Goal: Task Accomplishment & Management: Manage account settings

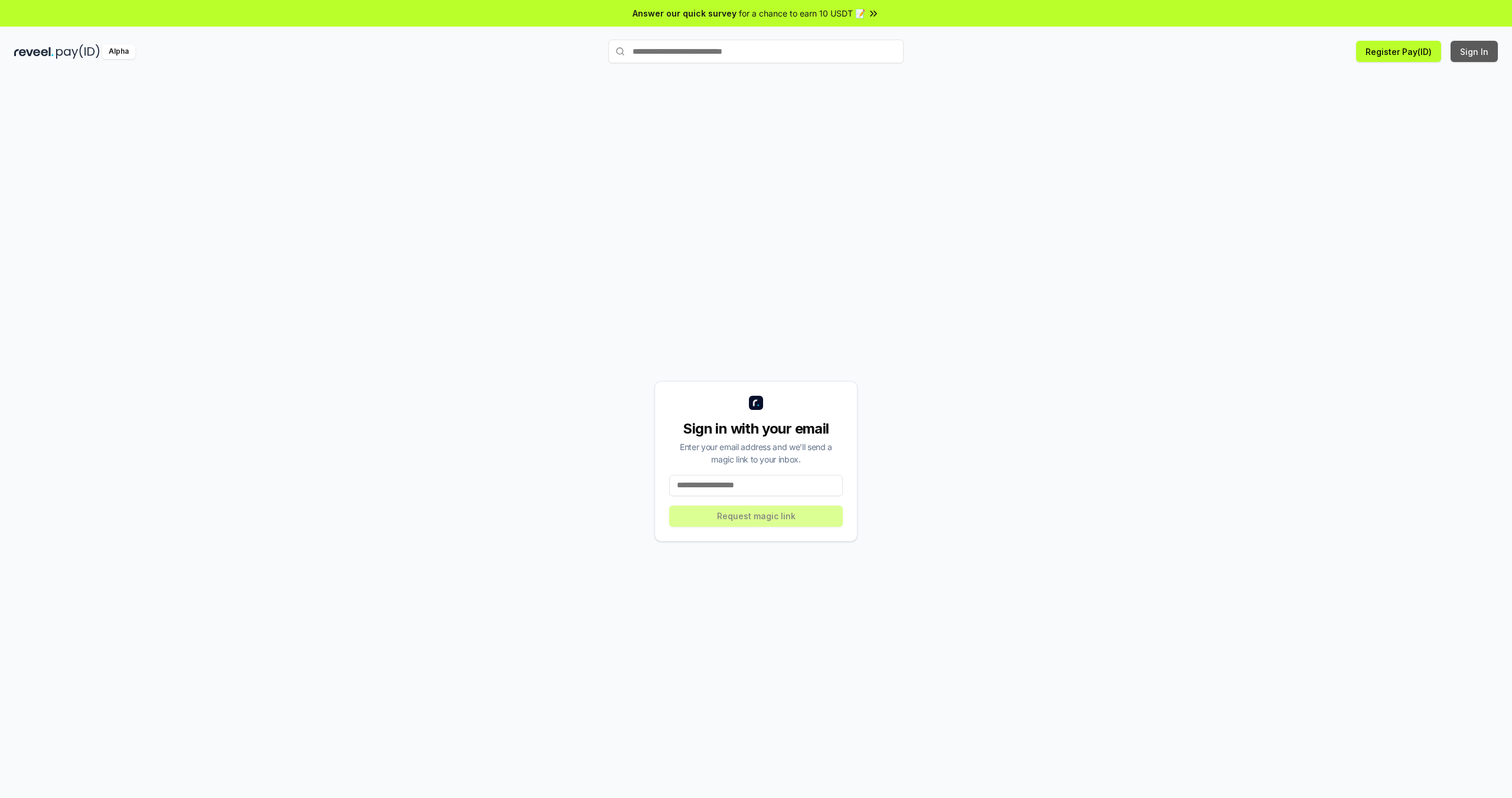
click at [1469, 55] on button "Sign In" at bounding box center [1474, 51] width 47 height 21
drag, startPoint x: 703, startPoint y: 476, endPoint x: 701, endPoint y: 481, distance: 5.4
click at [703, 477] on input at bounding box center [756, 486] width 174 height 21
type input "**********"
click at [740, 518] on button "Request magic link" at bounding box center [756, 516] width 174 height 21
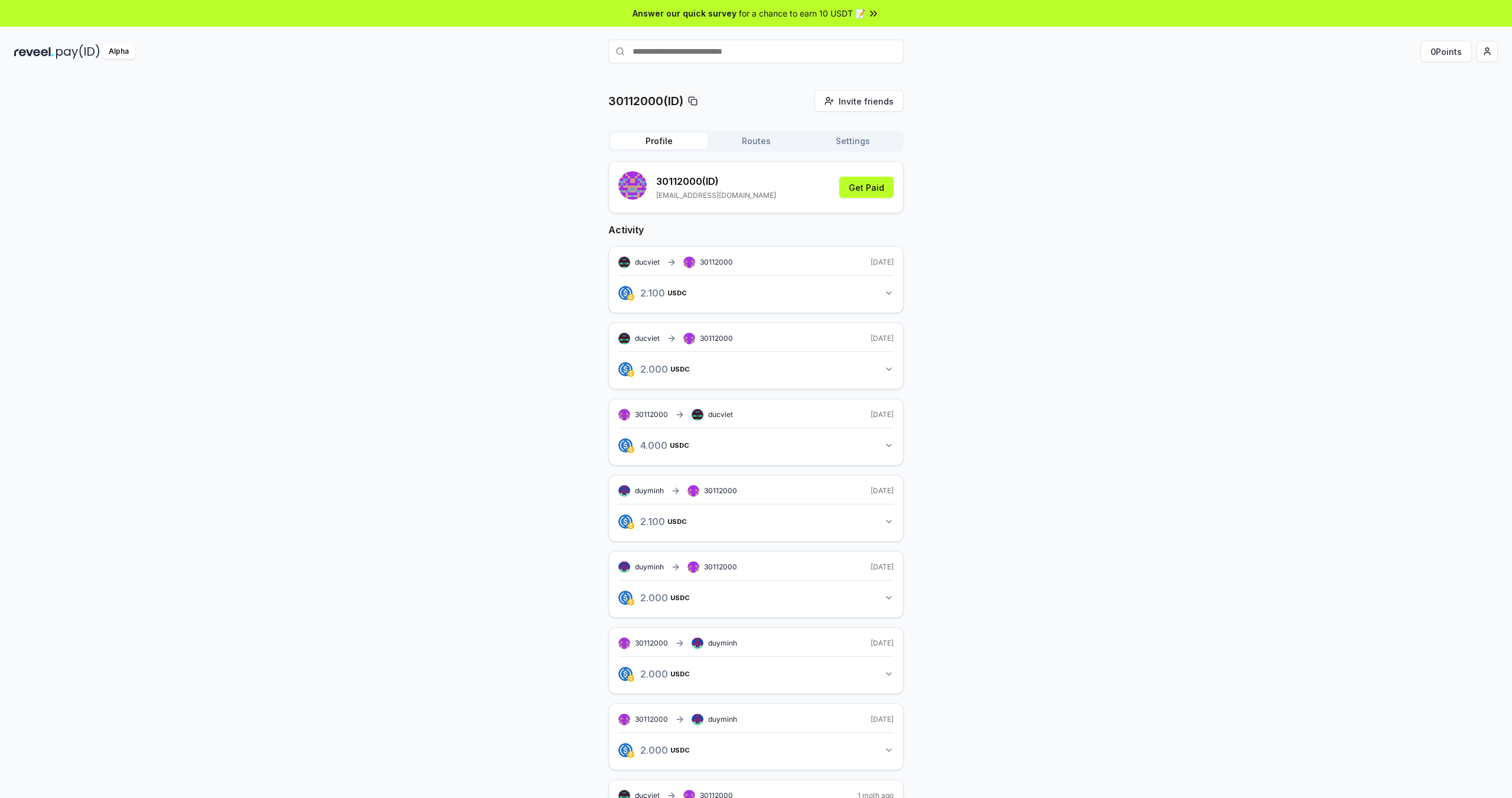
click at [755, 141] on button "Routes" at bounding box center [756, 141] width 97 height 16
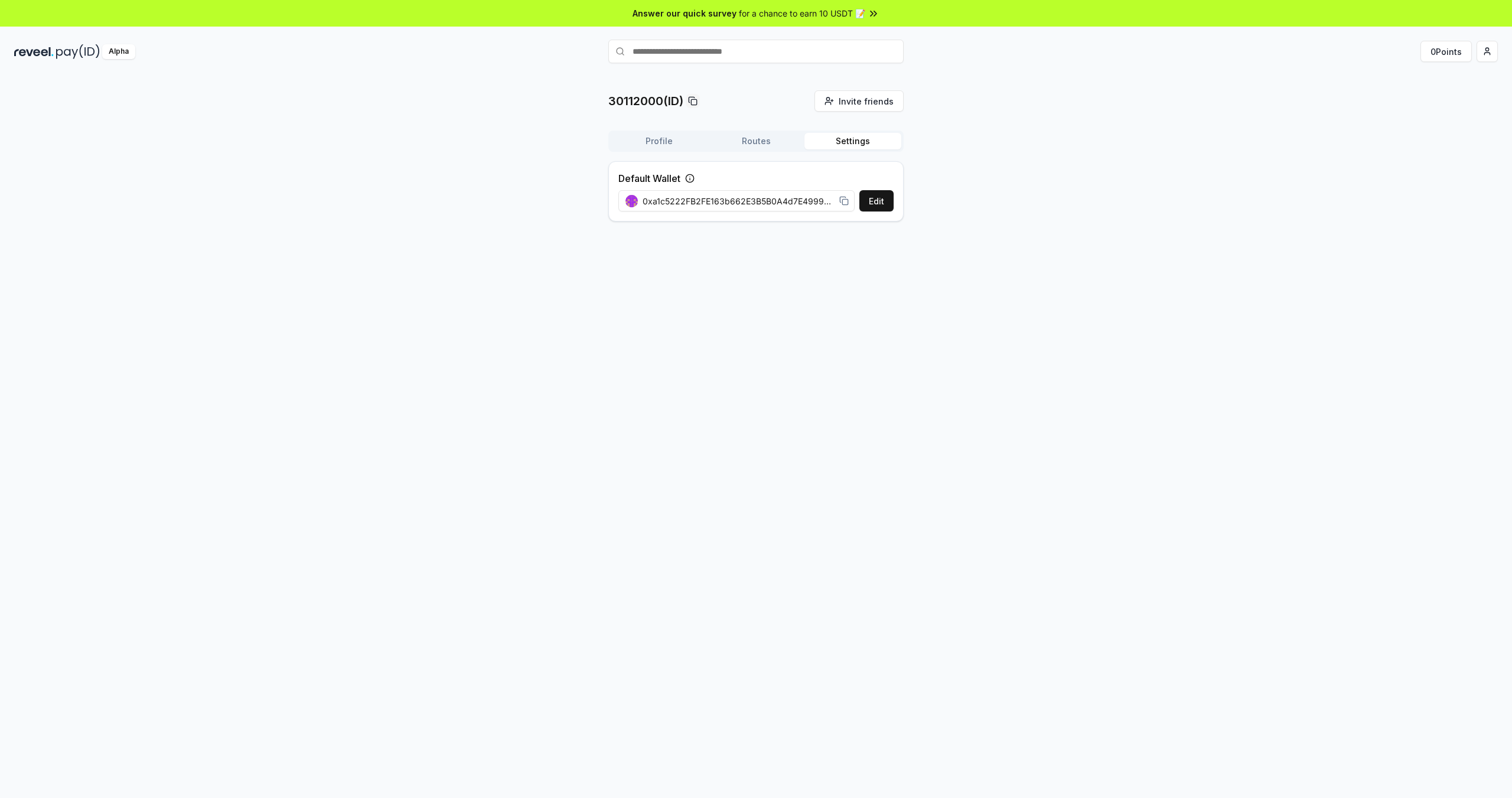
click at [859, 140] on button "Settings" at bounding box center [853, 141] width 97 height 16
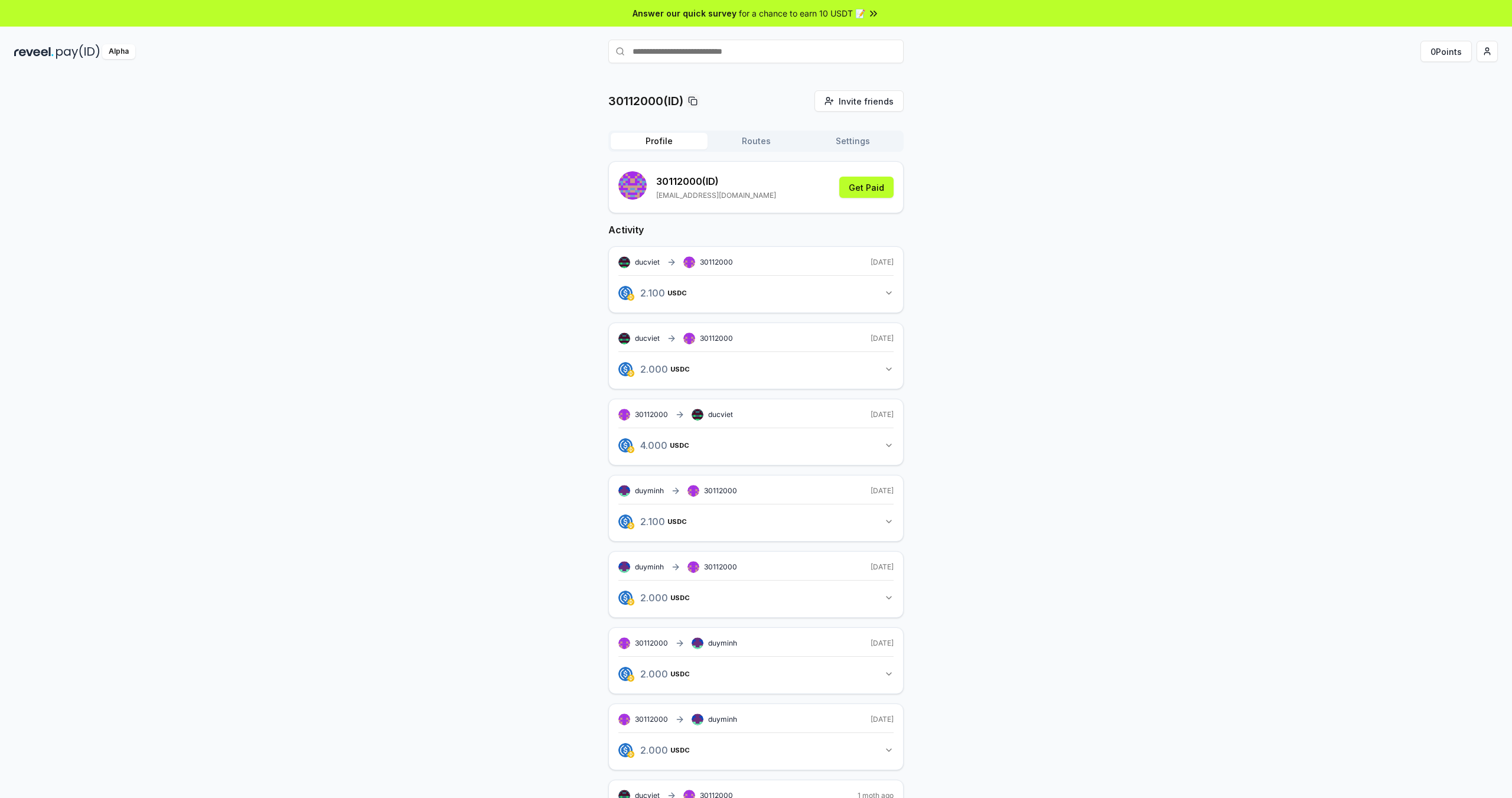
click at [647, 142] on button "Profile" at bounding box center [659, 141] width 97 height 16
click at [1489, 51] on html "Answer our quick survey for a chance to earn 10 USDT 📝 Alpha 0 Points 30112000(…" at bounding box center [756, 399] width 1512 height 798
click at [1419, 128] on div "Connect Wallet" at bounding box center [1431, 121] width 131 height 20
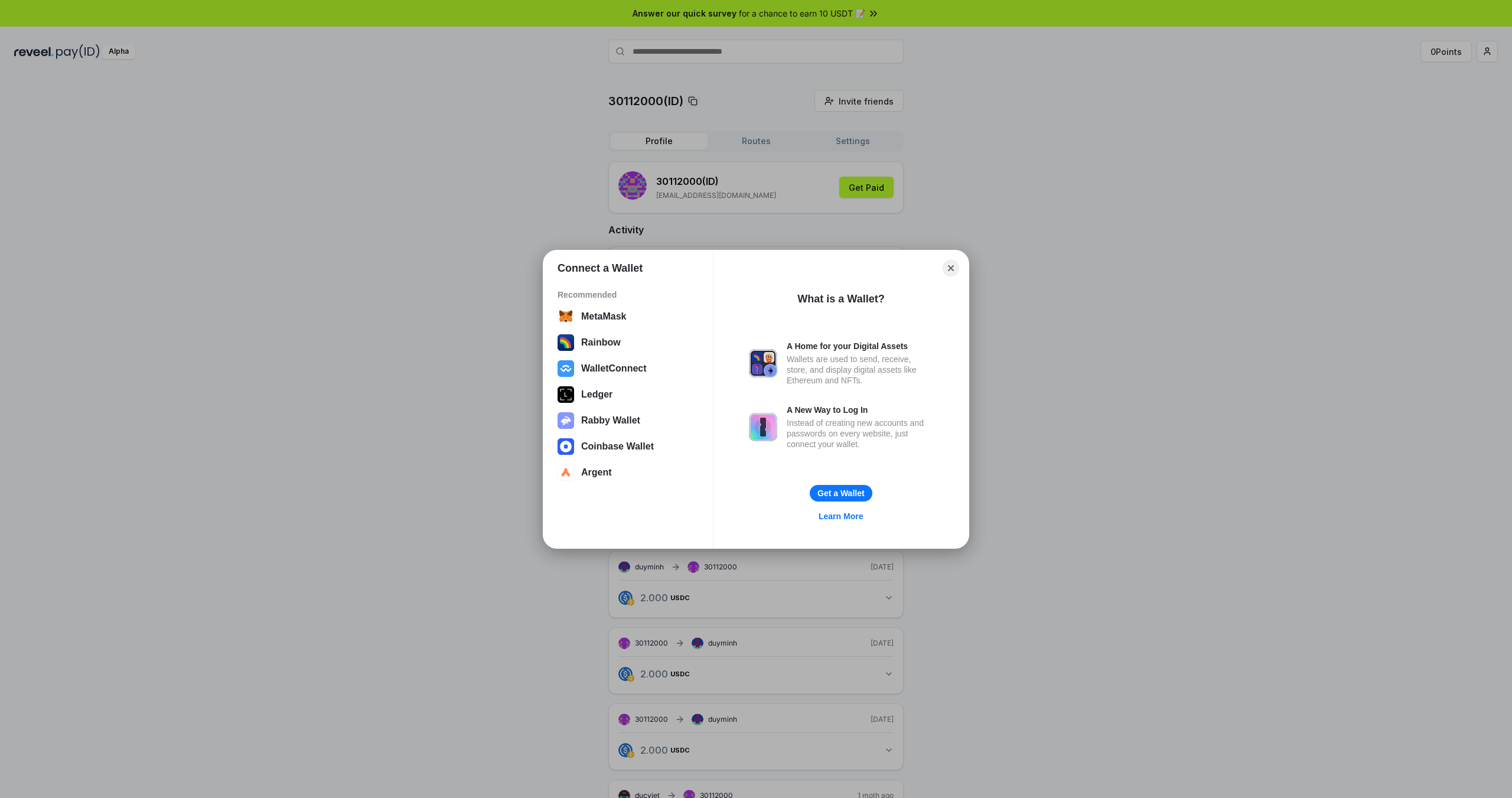
click at [953, 268] on button "Close" at bounding box center [951, 268] width 16 height 16
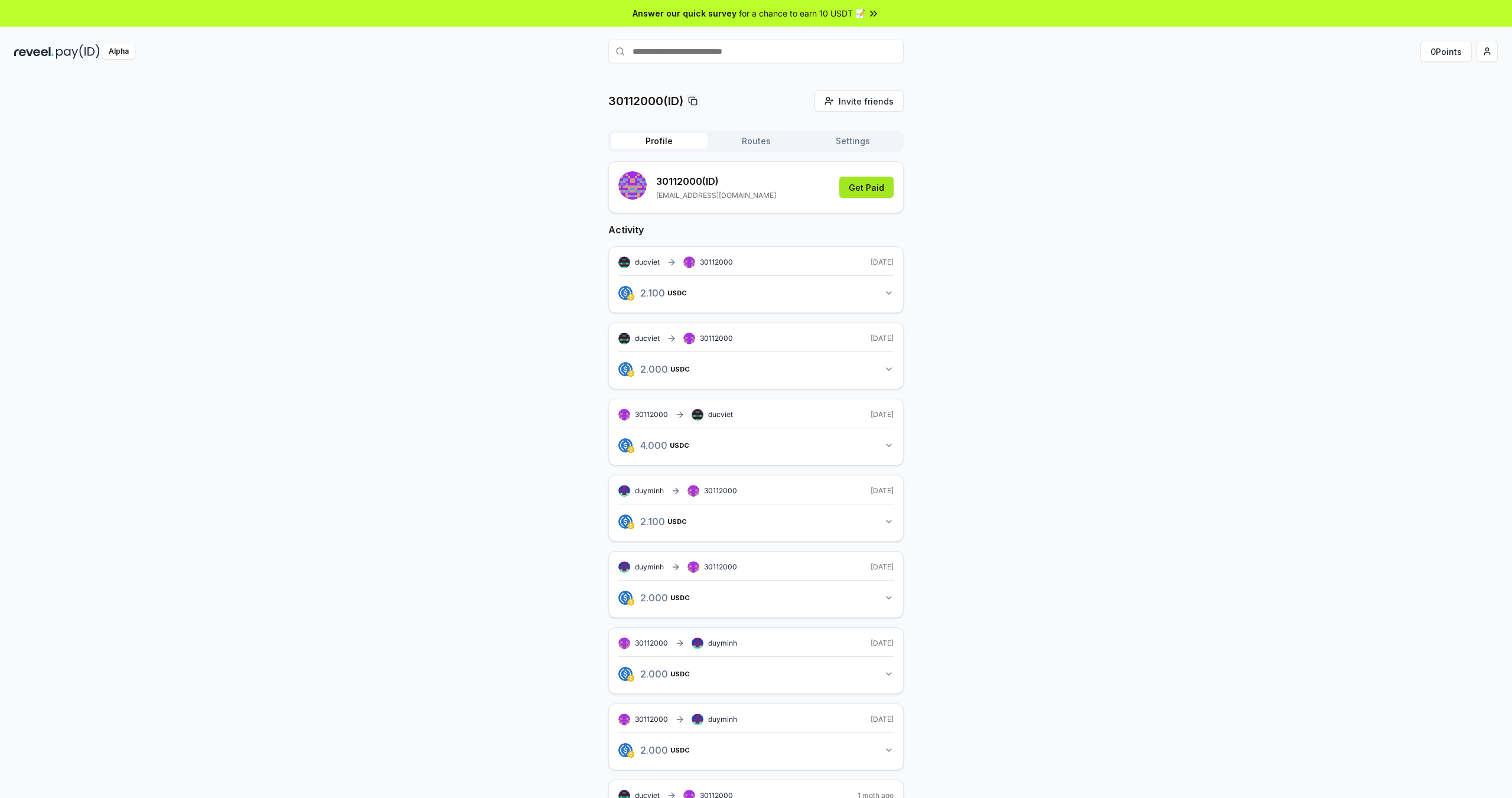
click at [865, 186] on button "Get Paid" at bounding box center [866, 187] width 54 height 21
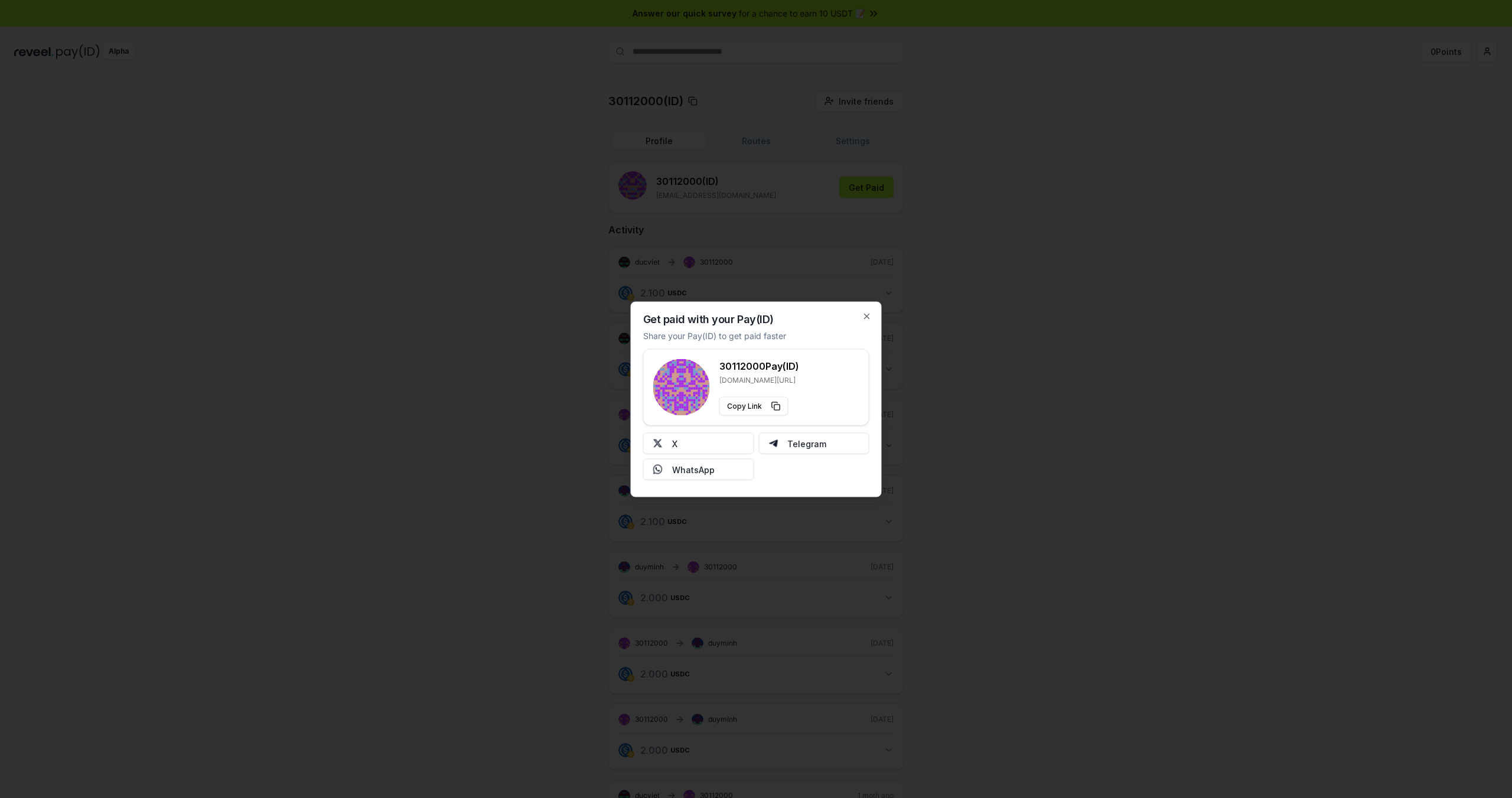
click at [934, 298] on div at bounding box center [756, 399] width 1512 height 798
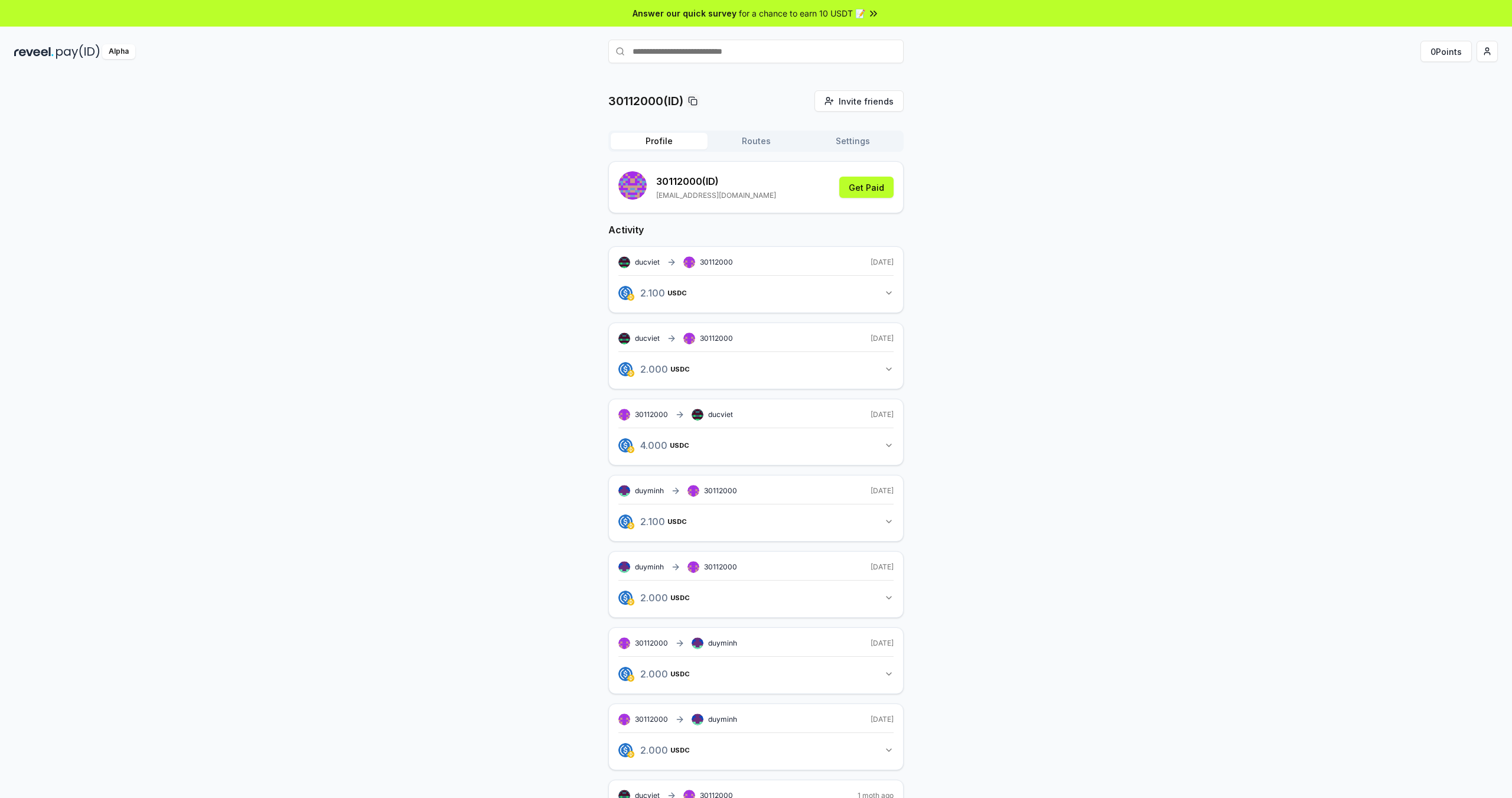
click at [769, 144] on button "Routes" at bounding box center [756, 141] width 97 height 16
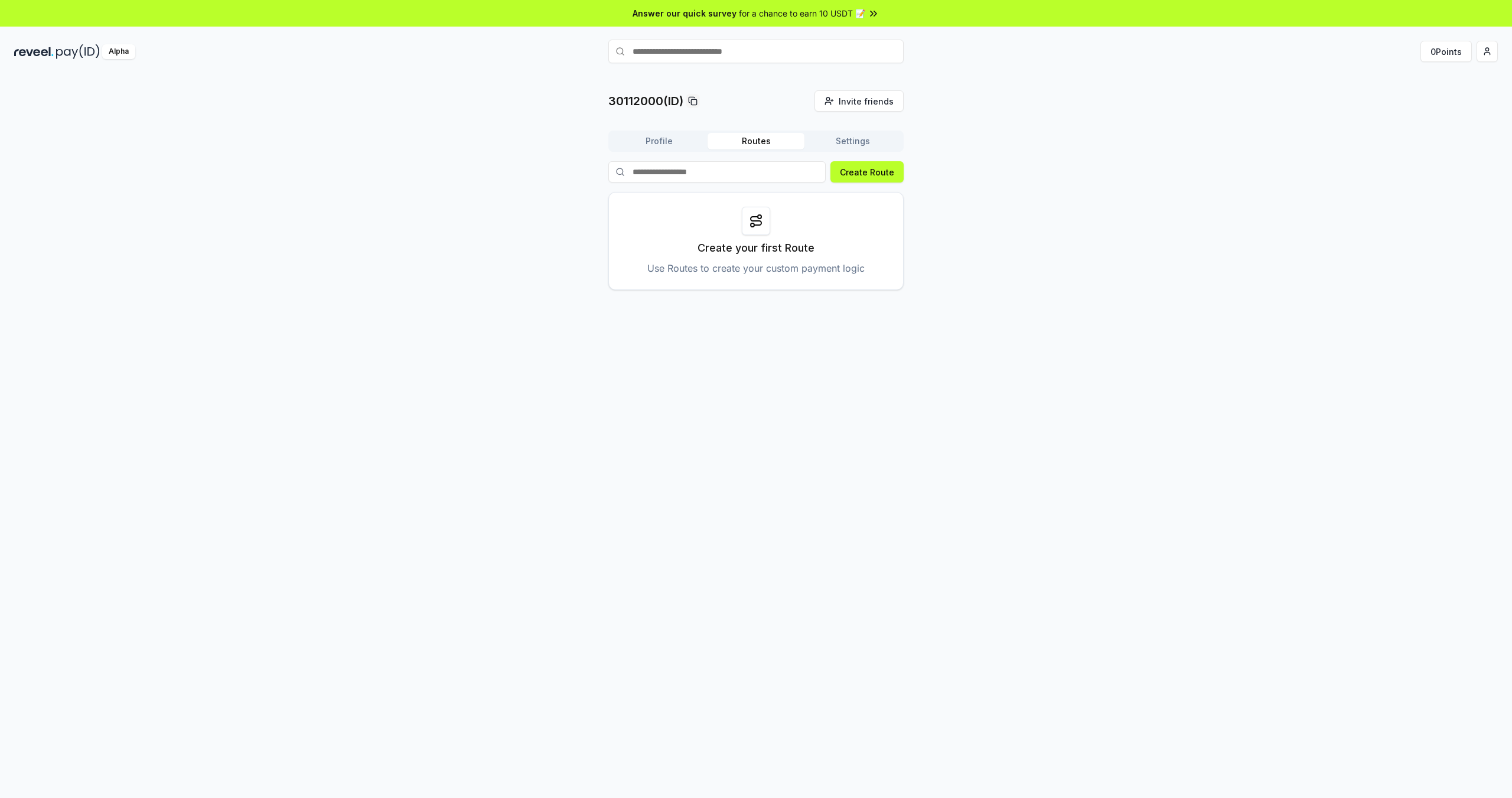
click at [850, 143] on button "Settings" at bounding box center [853, 141] width 97 height 16
click at [665, 143] on button "Profile" at bounding box center [659, 141] width 97 height 16
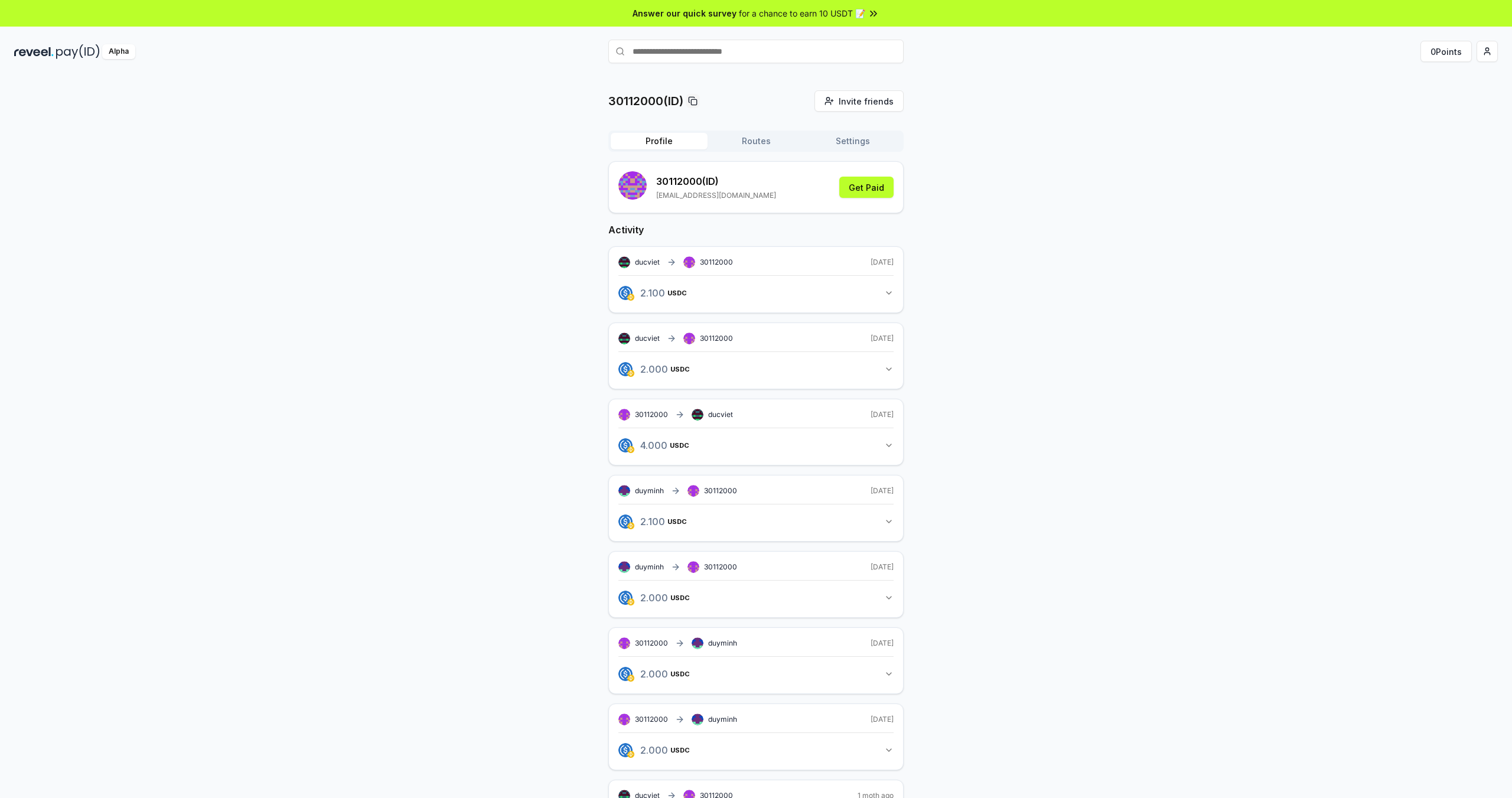
click at [859, 139] on button "Settings" at bounding box center [853, 141] width 97 height 16
click at [673, 137] on button "Profile" at bounding box center [659, 141] width 97 height 16
click at [1488, 54] on html "Answer our quick survey for a chance to earn 10 USDT 📝 Alpha 0 Points 30112000(…" at bounding box center [756, 399] width 1512 height 798
click at [1408, 104] on div "View Profile" at bounding box center [1431, 102] width 131 height 20
click at [737, 148] on button "Routes" at bounding box center [756, 141] width 97 height 16
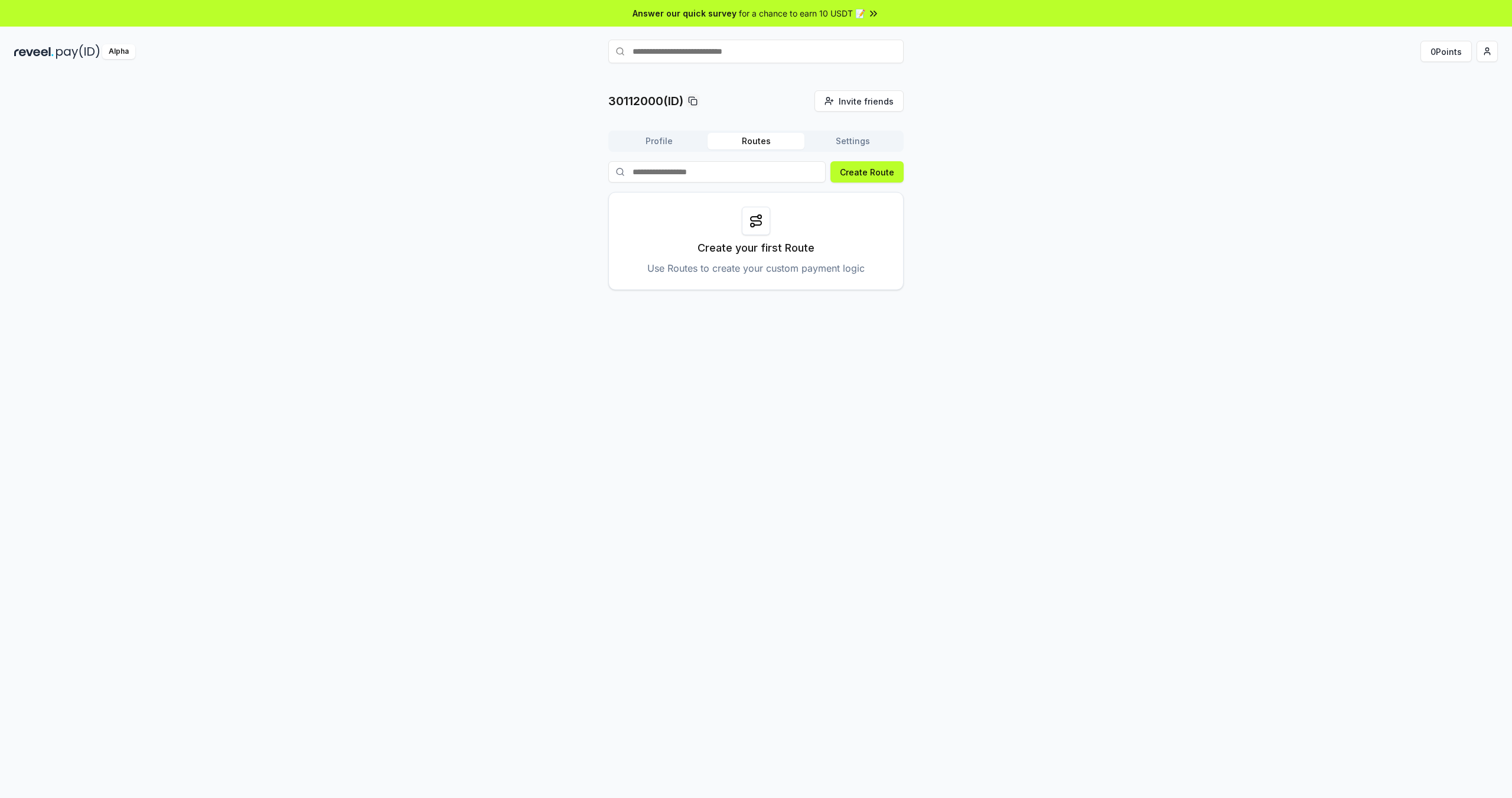
click at [766, 214] on div at bounding box center [756, 221] width 28 height 28
click at [758, 217] on icon at bounding box center [756, 221] width 14 height 14
click at [859, 144] on button "Settings" at bounding box center [853, 141] width 97 height 16
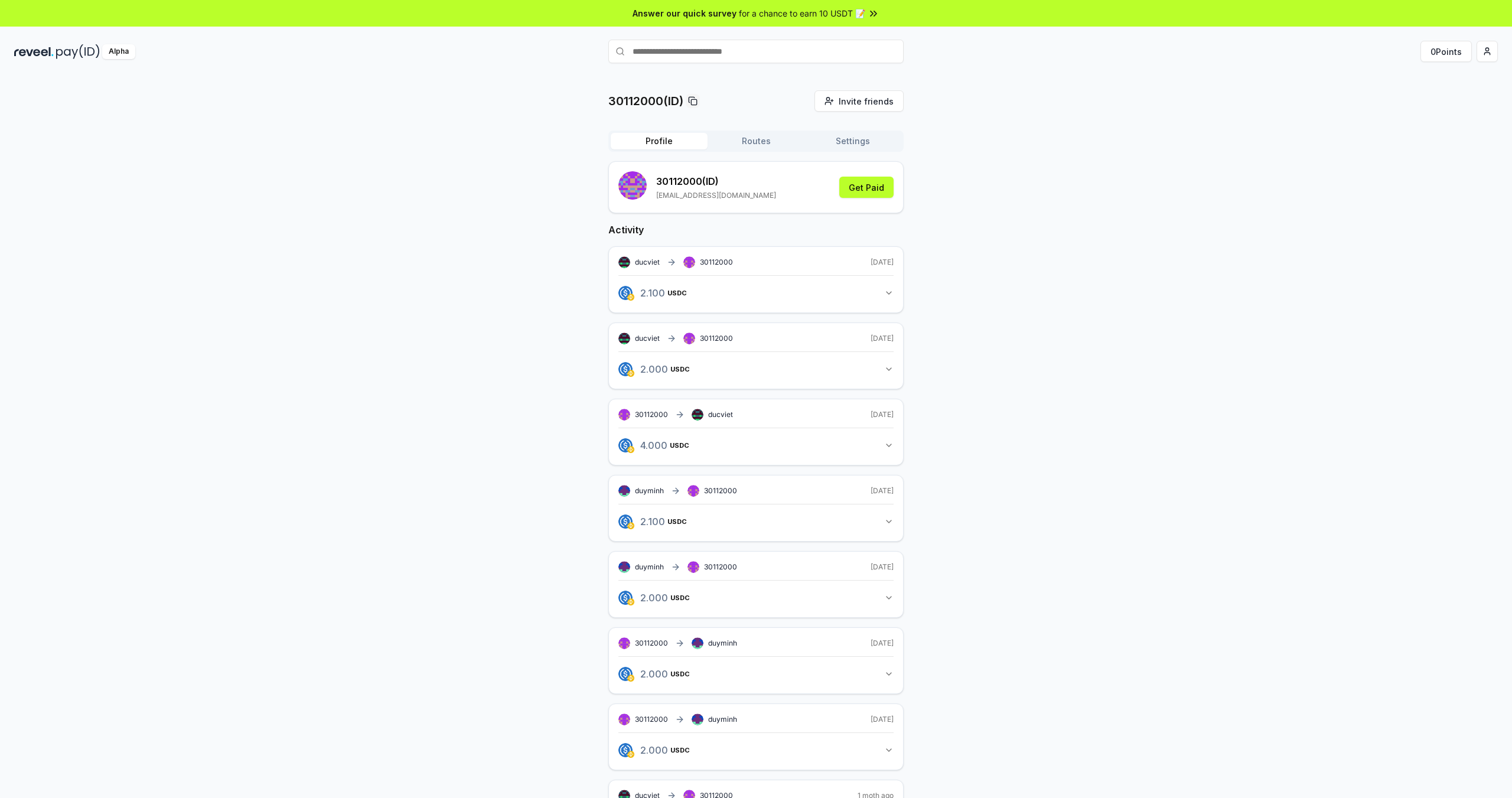
click at [664, 140] on button "Profile" at bounding box center [659, 141] width 97 height 16
click at [890, 295] on icon "button" at bounding box center [889, 293] width 9 height 9
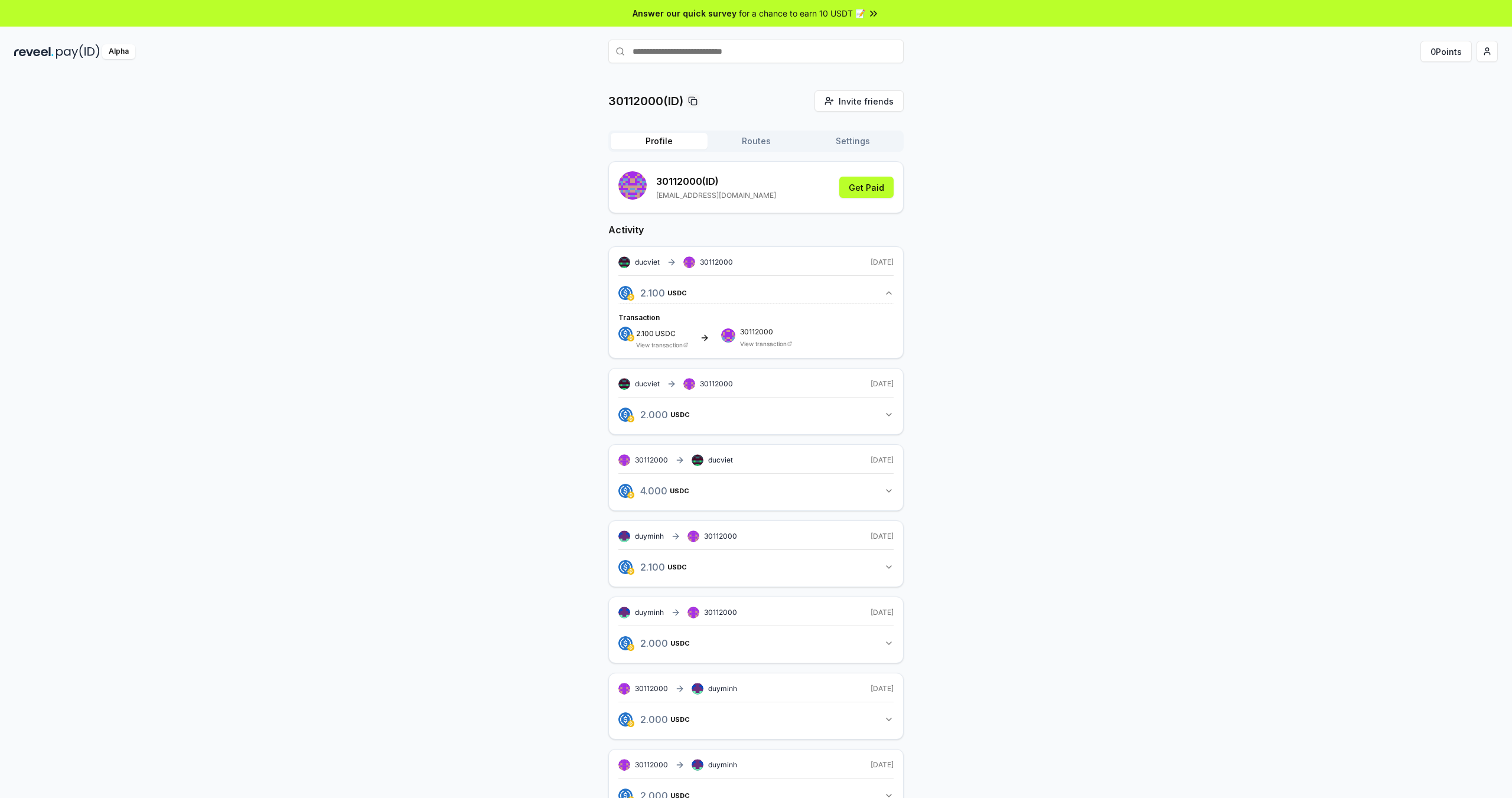
click at [890, 295] on icon "button" at bounding box center [889, 293] width 9 height 9
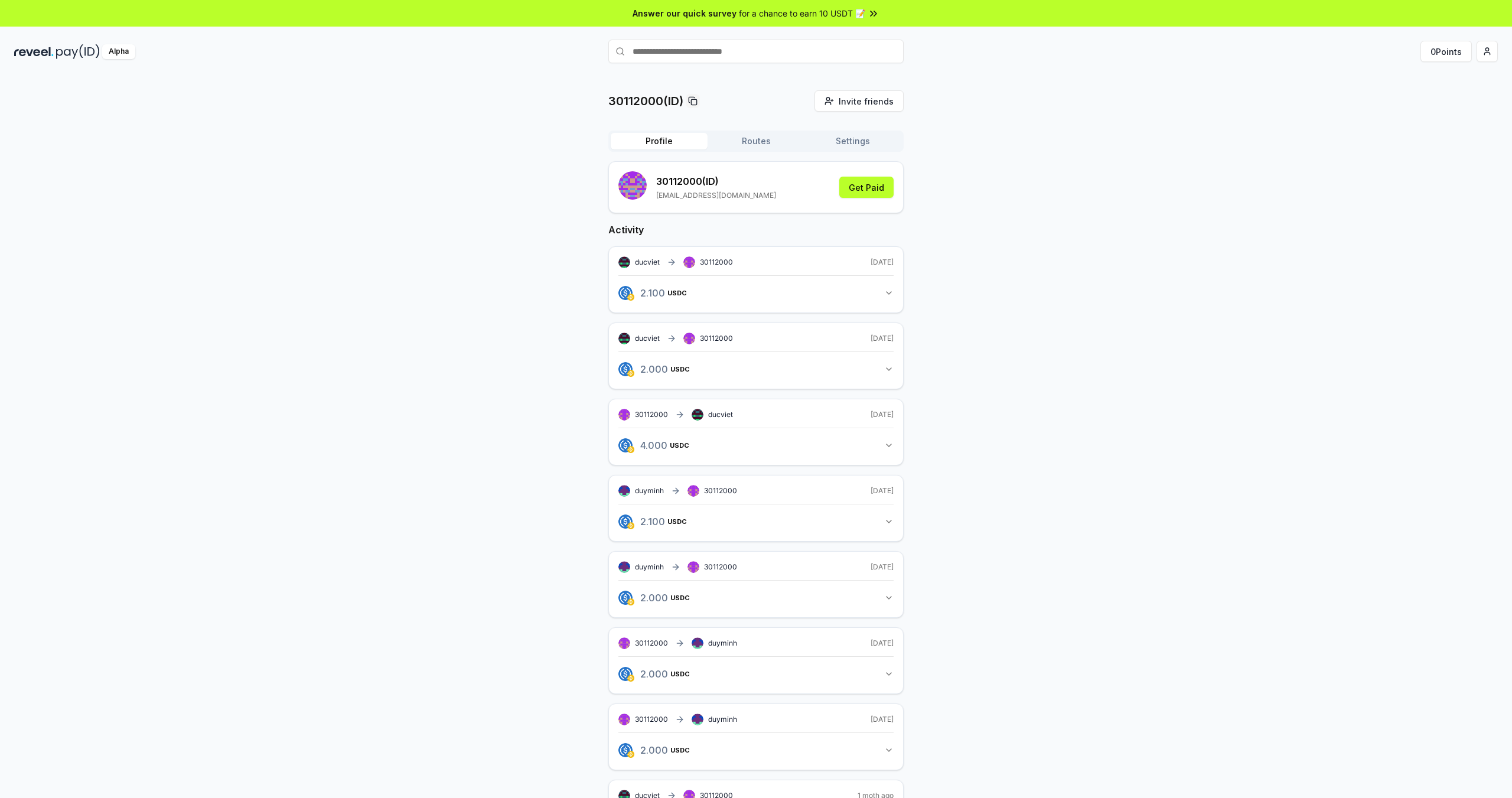
click at [68, 56] on img at bounding box center [78, 52] width 44 height 15
click at [715, 178] on p "30112000 (ID)" at bounding box center [716, 181] width 120 height 14
click at [868, 192] on button "Get Paid" at bounding box center [866, 187] width 54 height 21
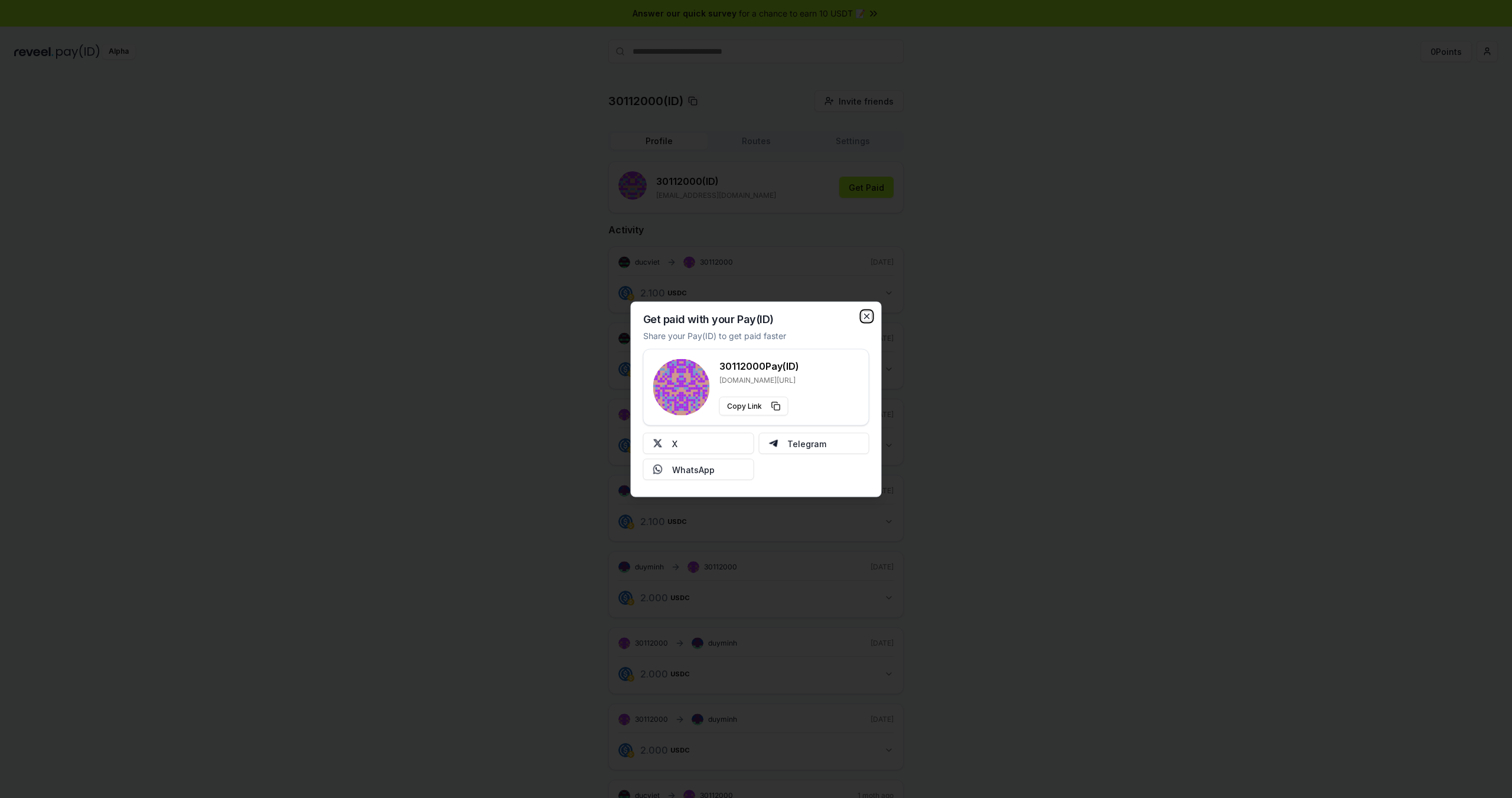
click at [868, 319] on icon "button" at bounding box center [867, 315] width 9 height 9
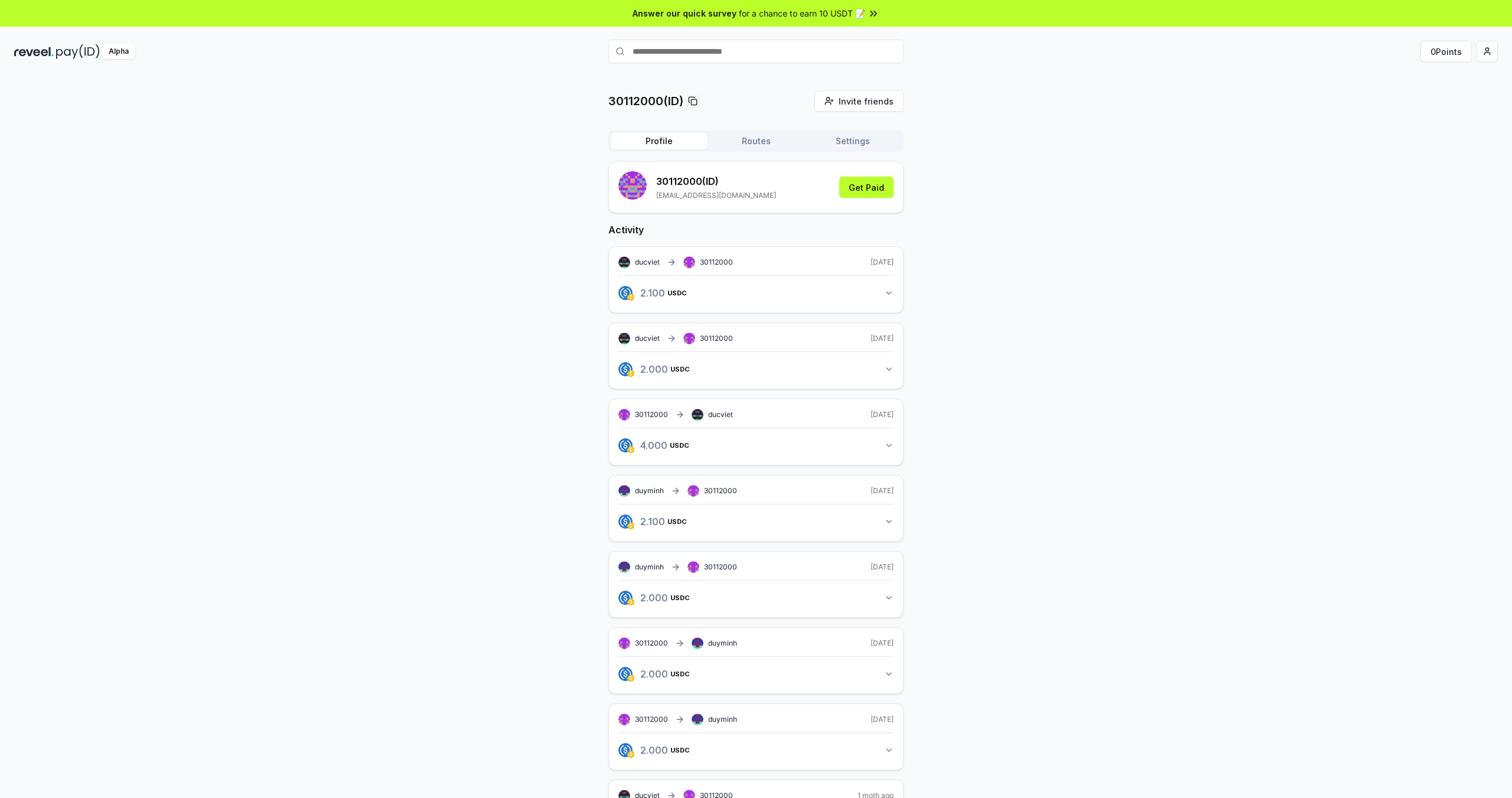
click at [743, 61] on input "text" at bounding box center [756, 51] width 295 height 24
click at [1481, 52] on html "Answer our quick survey for a chance to earn 10 USDT 📝 Alpha 0 Points 30112000(…" at bounding box center [756, 399] width 1512 height 798
click at [1407, 123] on div "Connect Wallet" at bounding box center [1431, 121] width 131 height 20
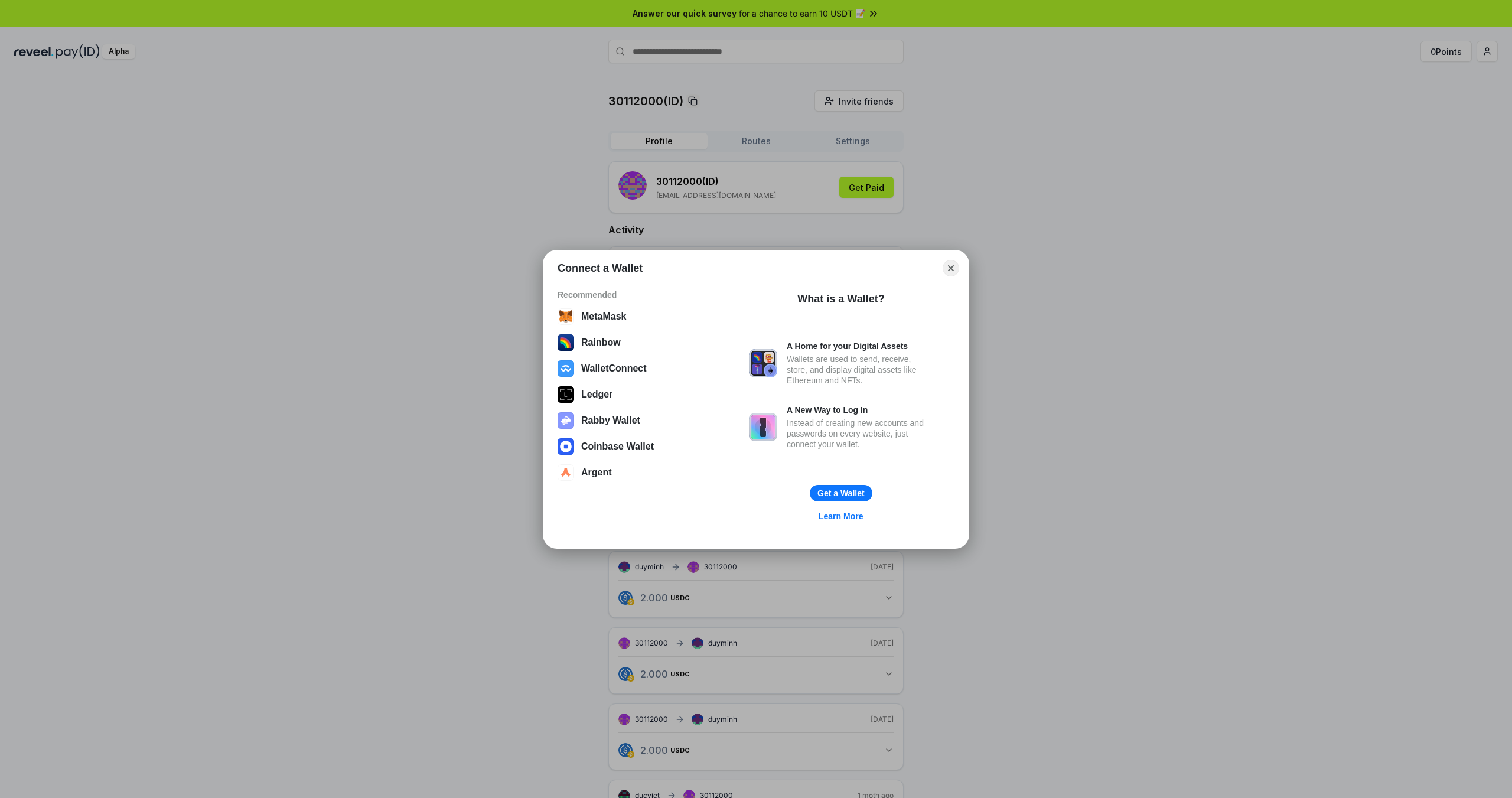
click at [966, 270] on div "Connect a Wallet Recommended MetaMask Rainbow WalletConnect Ledger Rabby Wallet…" at bounding box center [756, 400] width 425 height 298
click at [481, 196] on div "Connect a Wallet Recommended MetaMask Rainbow WalletConnect Ledger Rabby Wallet…" at bounding box center [756, 399] width 1748 height 1035
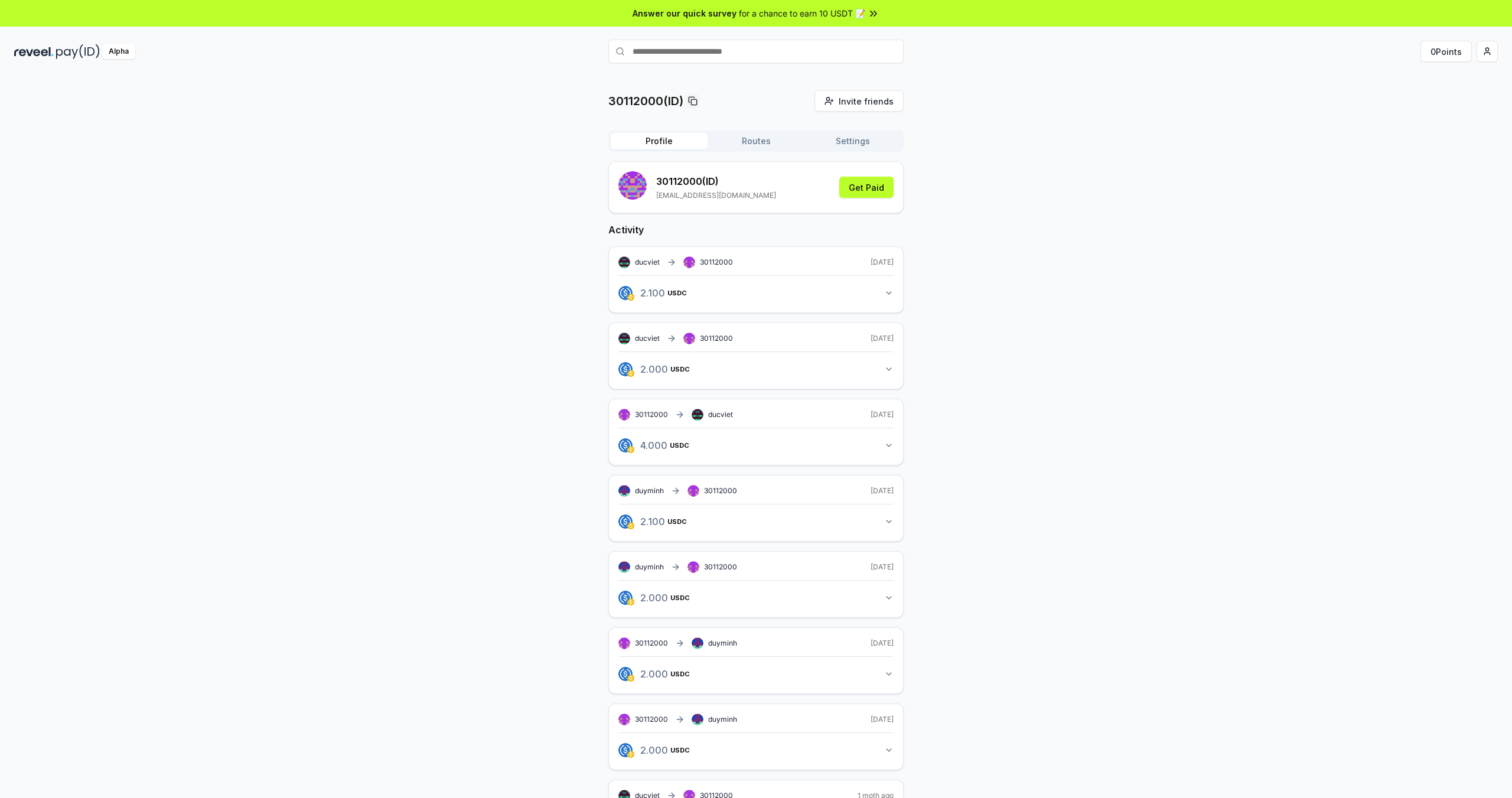
click at [640, 265] on span "ducviet" at bounding box center [647, 262] width 25 height 9
click at [626, 261] on rect at bounding box center [624, 262] width 12 height 12
